Goal: Use online tool/utility: Utilize a website feature to perform a specific function

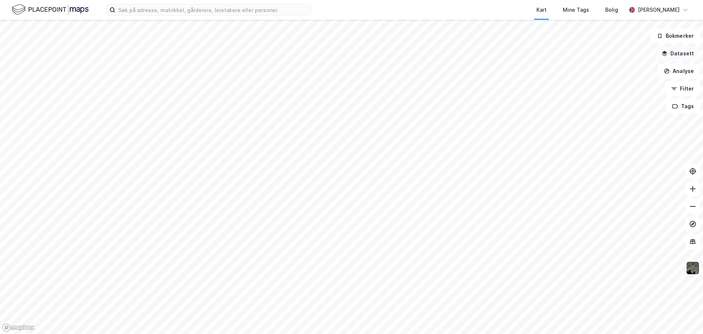
click at [676, 55] on button "Datasett" at bounding box center [678, 53] width 45 height 15
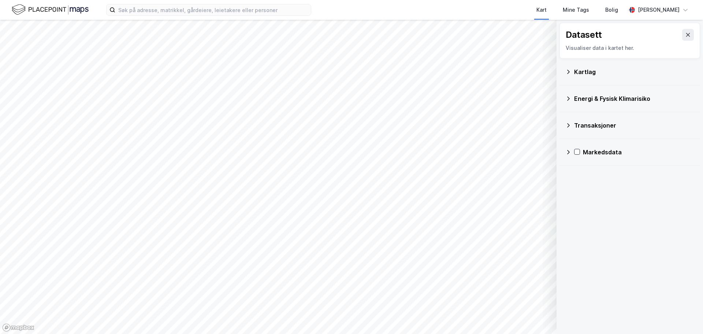
click at [685, 36] on icon at bounding box center [688, 35] width 6 height 6
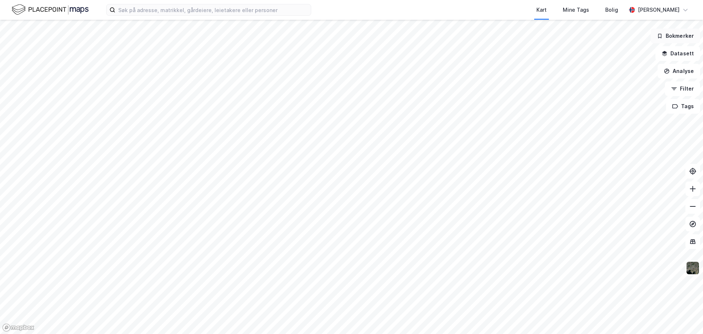
click at [672, 37] on button "Bokmerker" at bounding box center [675, 36] width 49 height 15
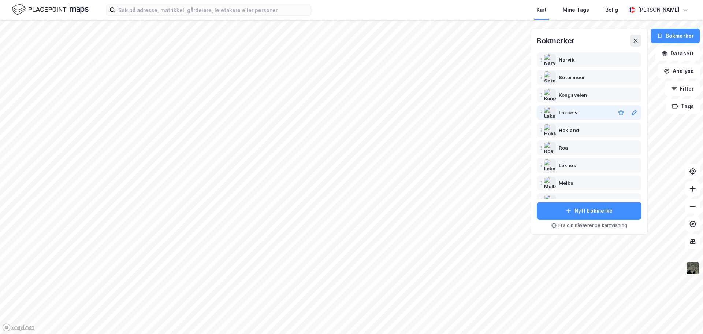
click at [571, 111] on div "Lakselv" at bounding box center [568, 112] width 19 height 9
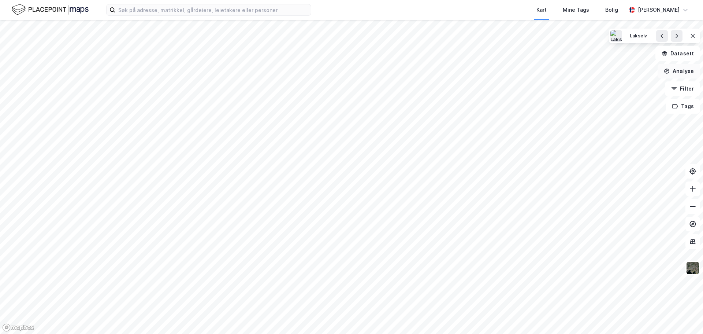
click at [686, 71] on button "Analyse" at bounding box center [679, 71] width 42 height 15
click at [607, 75] on div "Mål avstand" at bounding box center [611, 72] width 84 height 12
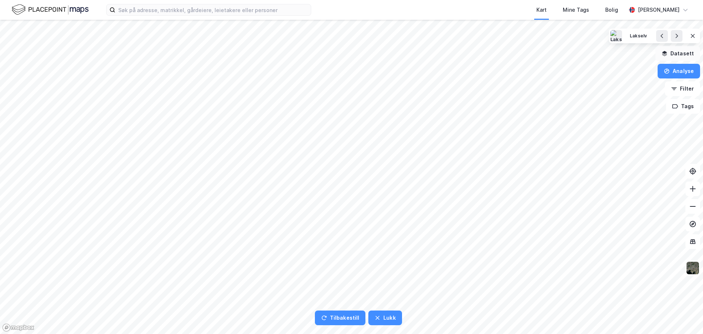
click at [682, 55] on button "Datasett" at bounding box center [678, 53] width 45 height 15
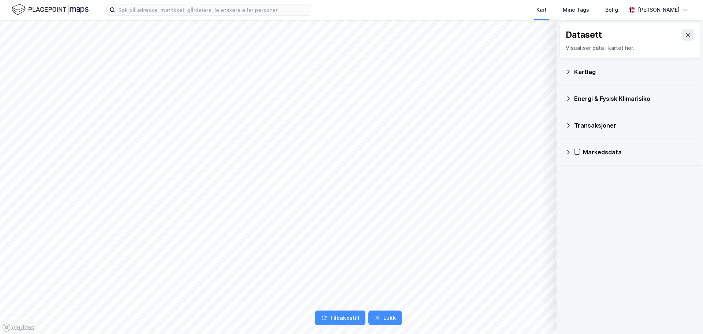
click at [682, 55] on div "Datasett Visualiser data i kartet her." at bounding box center [630, 41] width 141 height 36
click at [685, 34] on icon at bounding box center [688, 35] width 6 height 6
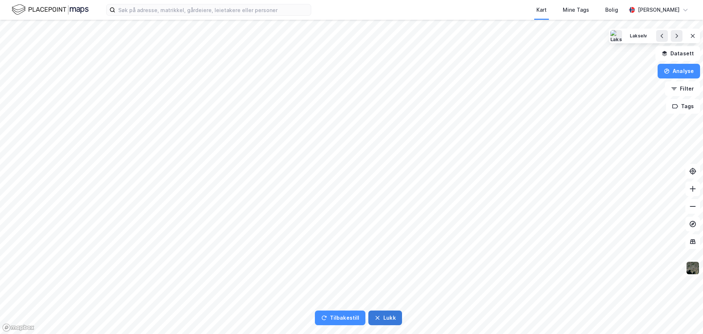
click at [392, 322] on button "Lukk" at bounding box center [384, 317] width 33 height 15
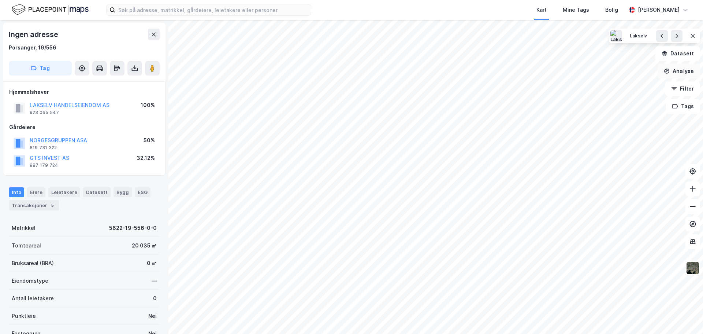
click at [682, 68] on button "Analyse" at bounding box center [679, 71] width 42 height 15
click at [606, 75] on div "Mål avstand" at bounding box center [611, 72] width 84 height 12
